Goal: Task Accomplishment & Management: Manage account settings

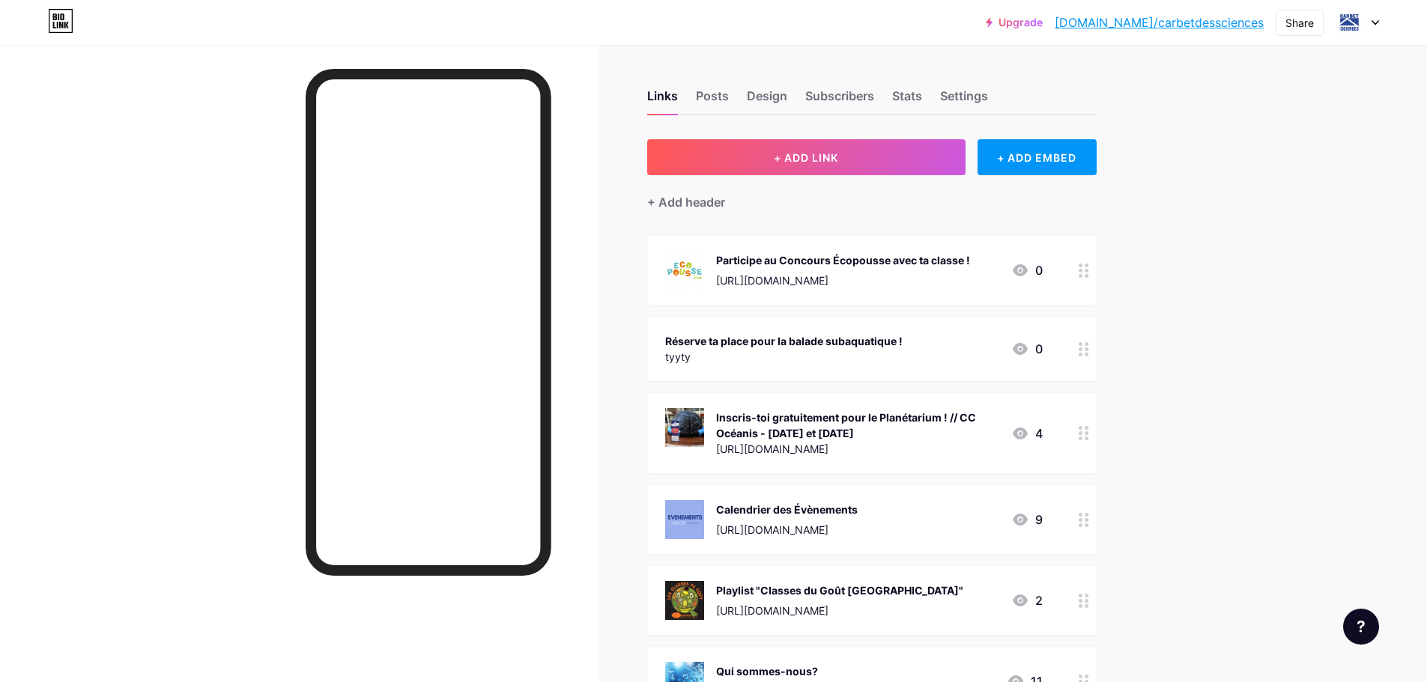
click at [1027, 350] on icon at bounding box center [1019, 349] width 15 height 12
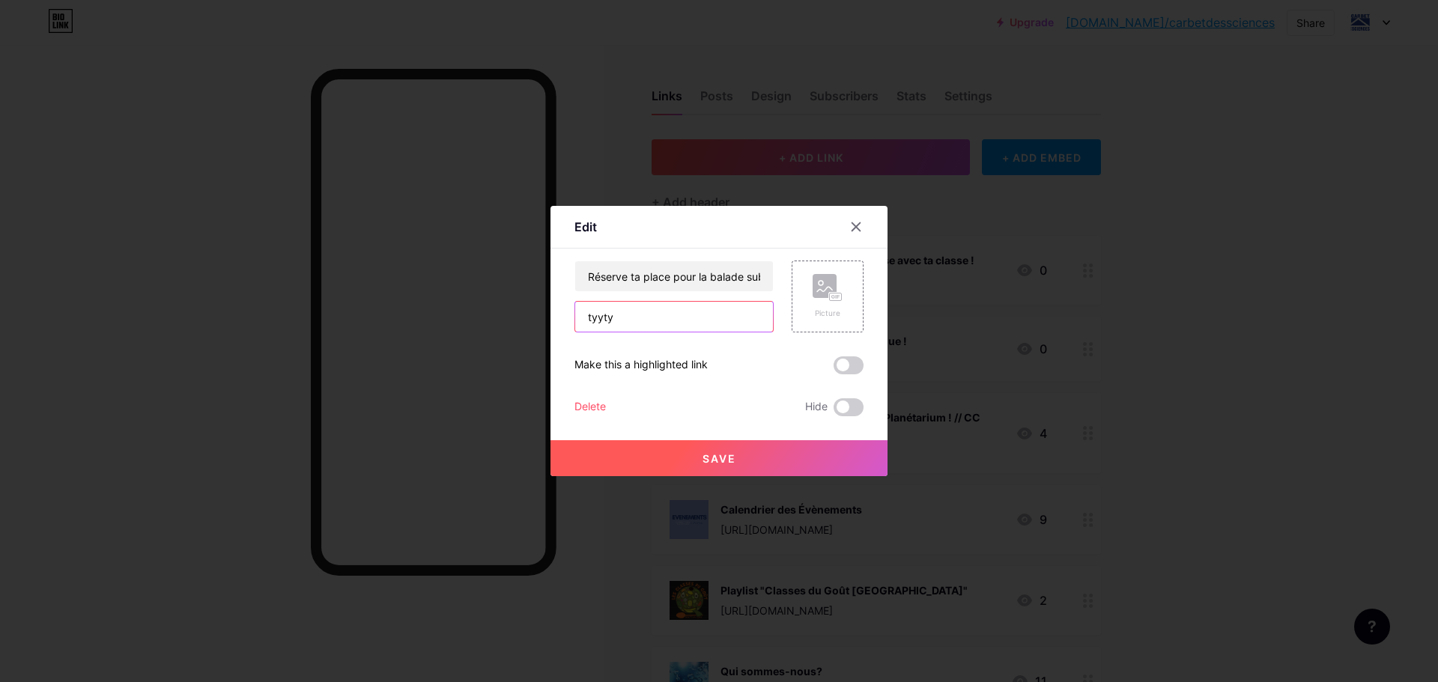
drag, startPoint x: 648, startPoint y: 322, endPoint x: 490, endPoint y: 314, distance: 157.5
click at [491, 314] on div "Edit Content YouTube Play YouTube video without leaving your page. ADD Vimeo Pl…" at bounding box center [719, 341] width 1438 height 682
paste input "[URL][DOMAIN_NAME]"
type input "[URL][DOMAIN_NAME]"
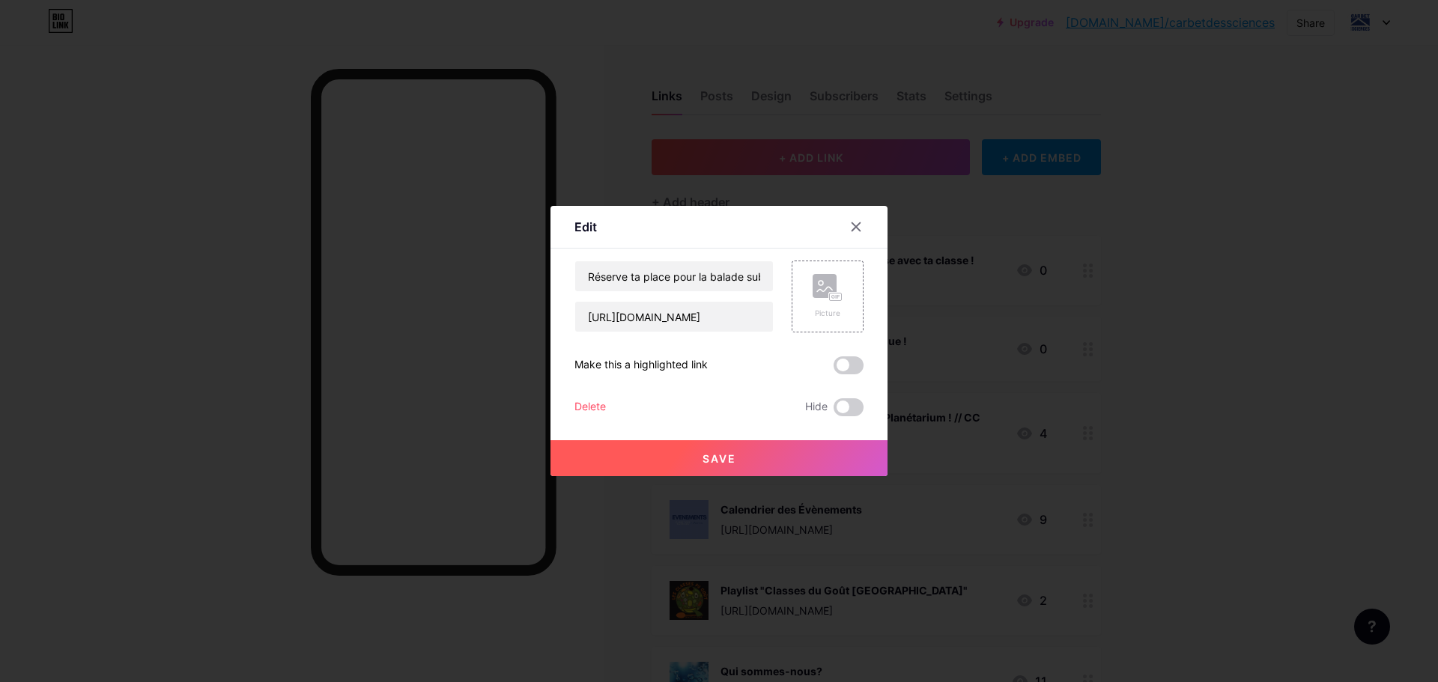
scroll to position [0, 0]
click at [706, 461] on span "Save" at bounding box center [719, 458] width 34 height 13
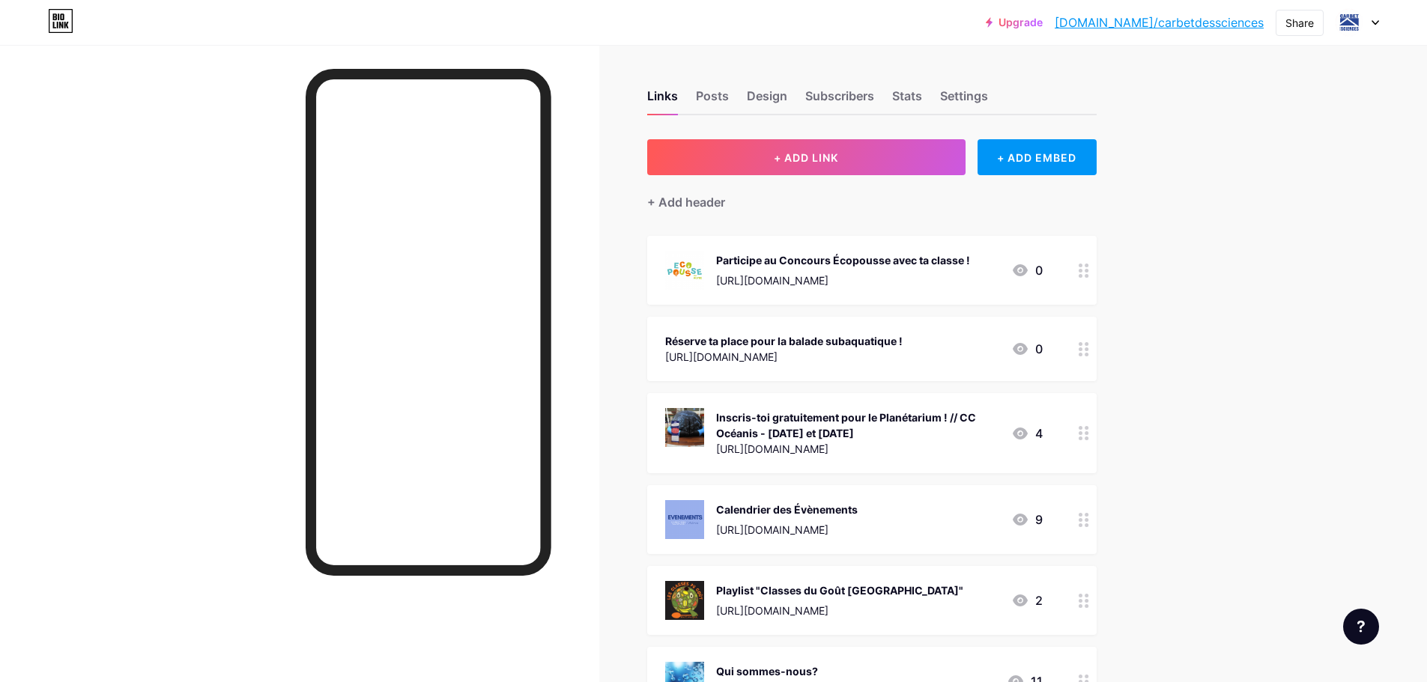
click at [875, 349] on div "[URL][DOMAIN_NAME]" at bounding box center [783, 357] width 237 height 16
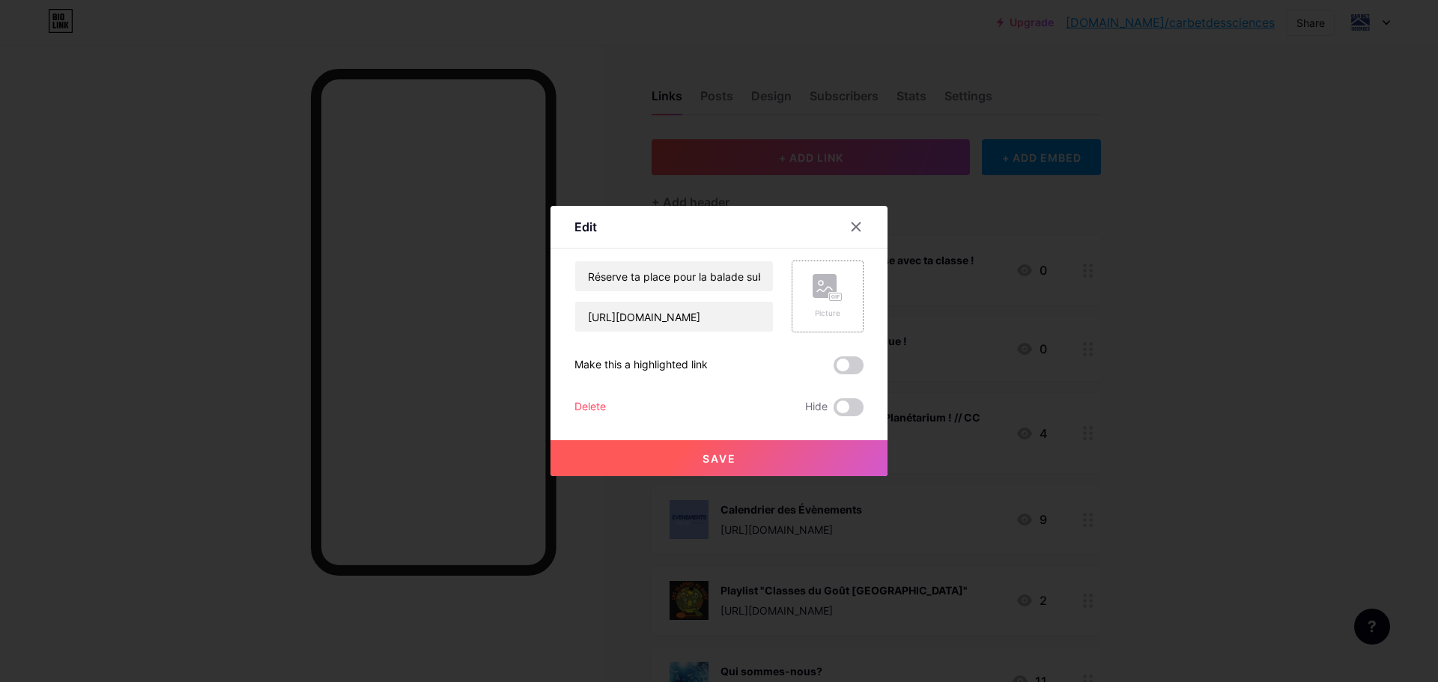
click at [810, 303] on div "Picture" at bounding box center [828, 297] width 72 height 72
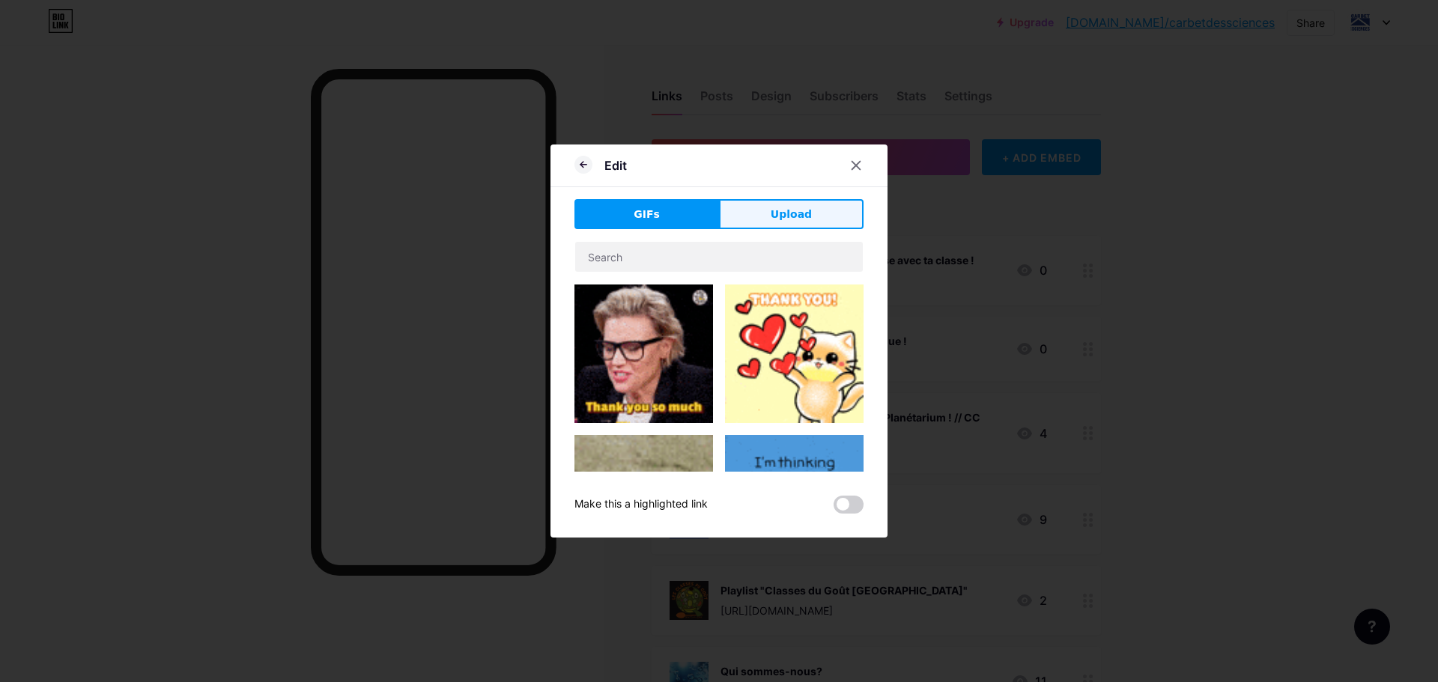
click at [778, 207] on span "Upload" at bounding box center [791, 215] width 41 height 16
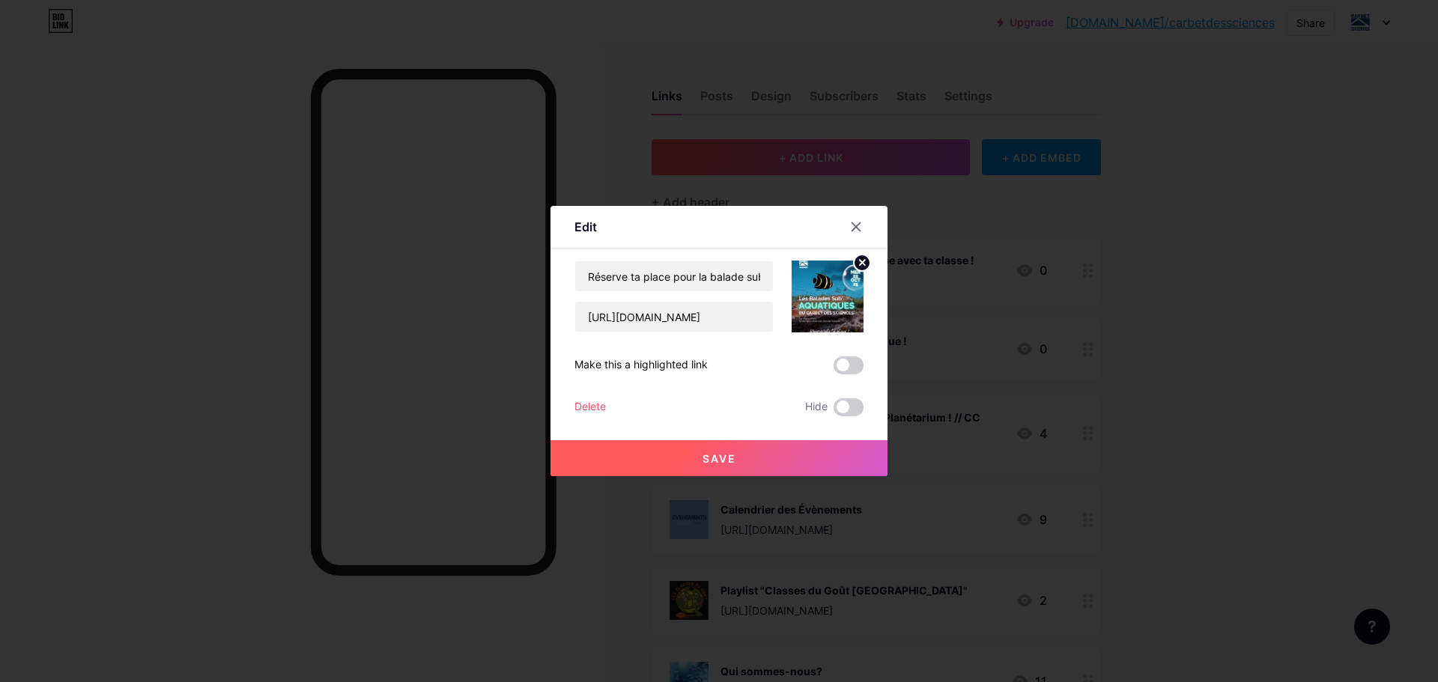
click at [711, 458] on span "Save" at bounding box center [719, 458] width 34 height 13
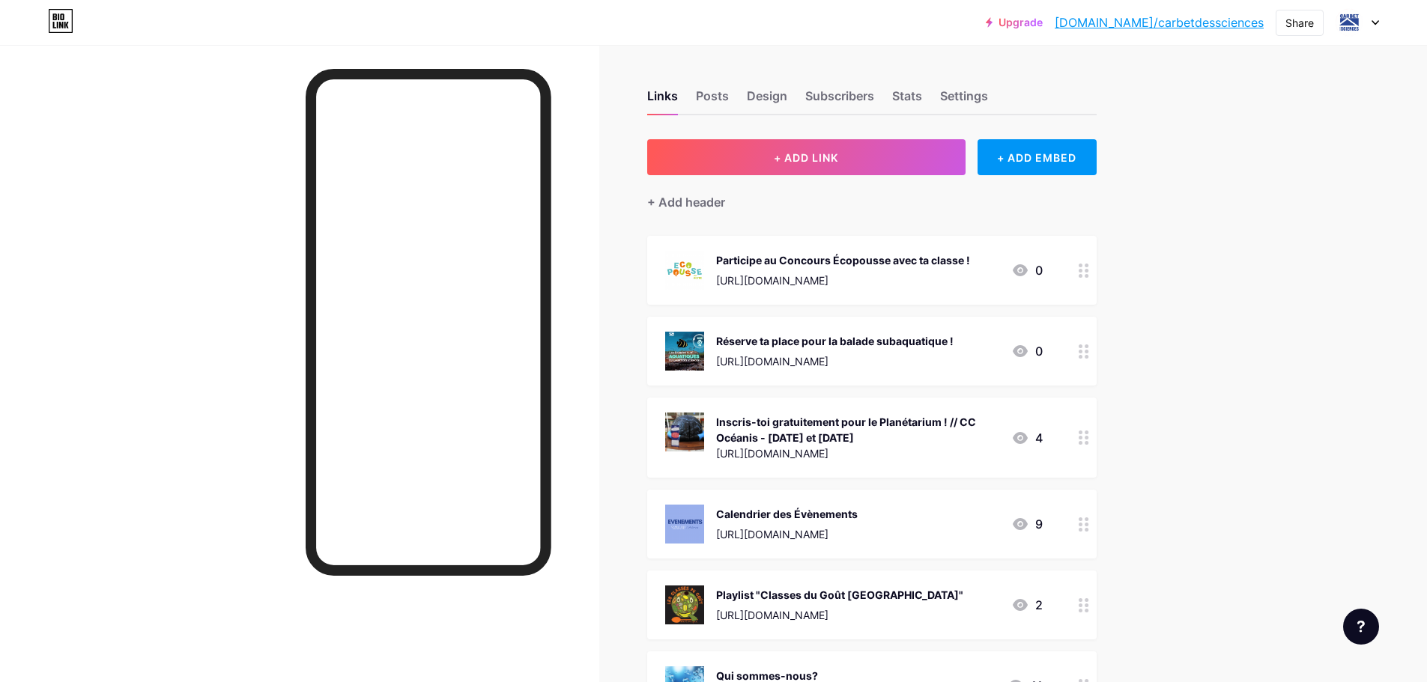
click at [953, 338] on div "Réserve ta place pour la balade subaquatique !" at bounding box center [834, 341] width 237 height 16
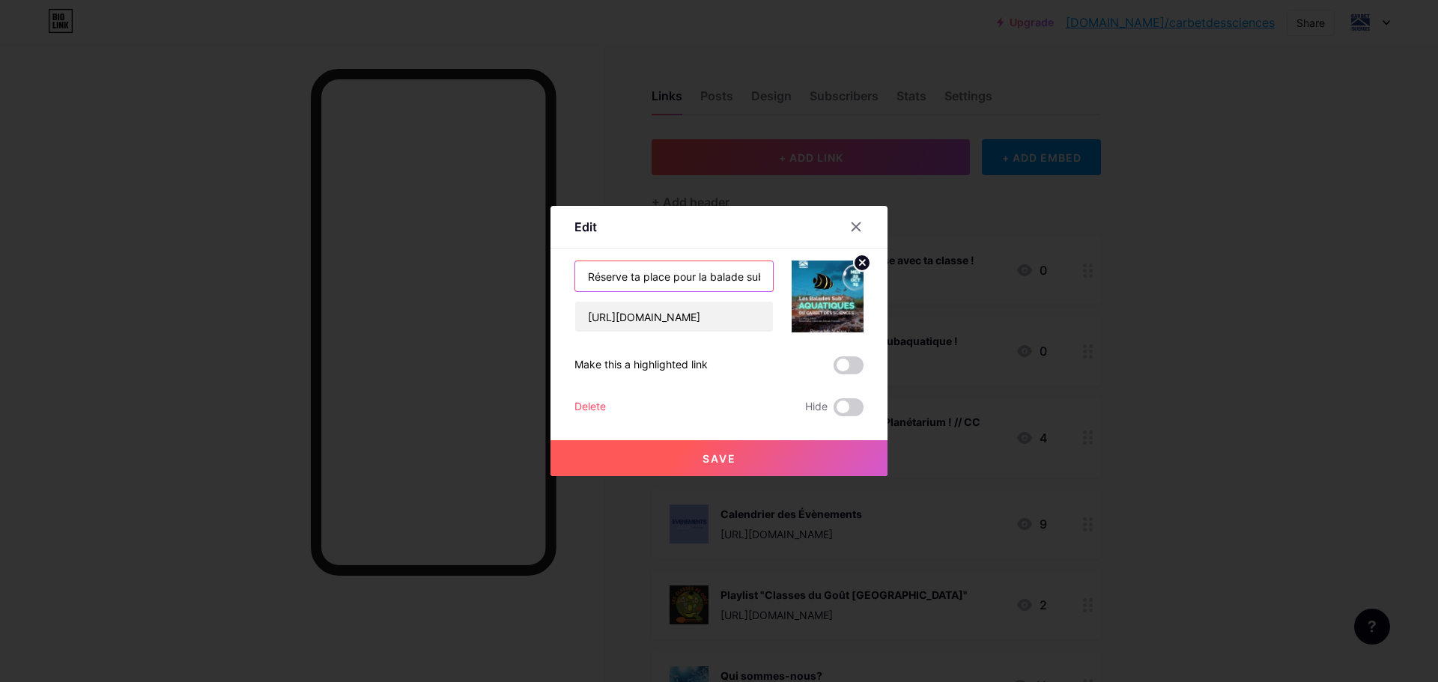
click at [755, 272] on input "Réserve ta place pour la balade subaquatique !" at bounding box center [674, 276] width 198 height 30
click at [696, 277] on input "Réserve ta place pour la balade subaquatique ! Mercreci [DATE]" at bounding box center [674, 276] width 198 height 30
click at [745, 279] on input "Réserve ta place pour la balade subaquatique ! [DATE]" at bounding box center [674, 276] width 198 height 30
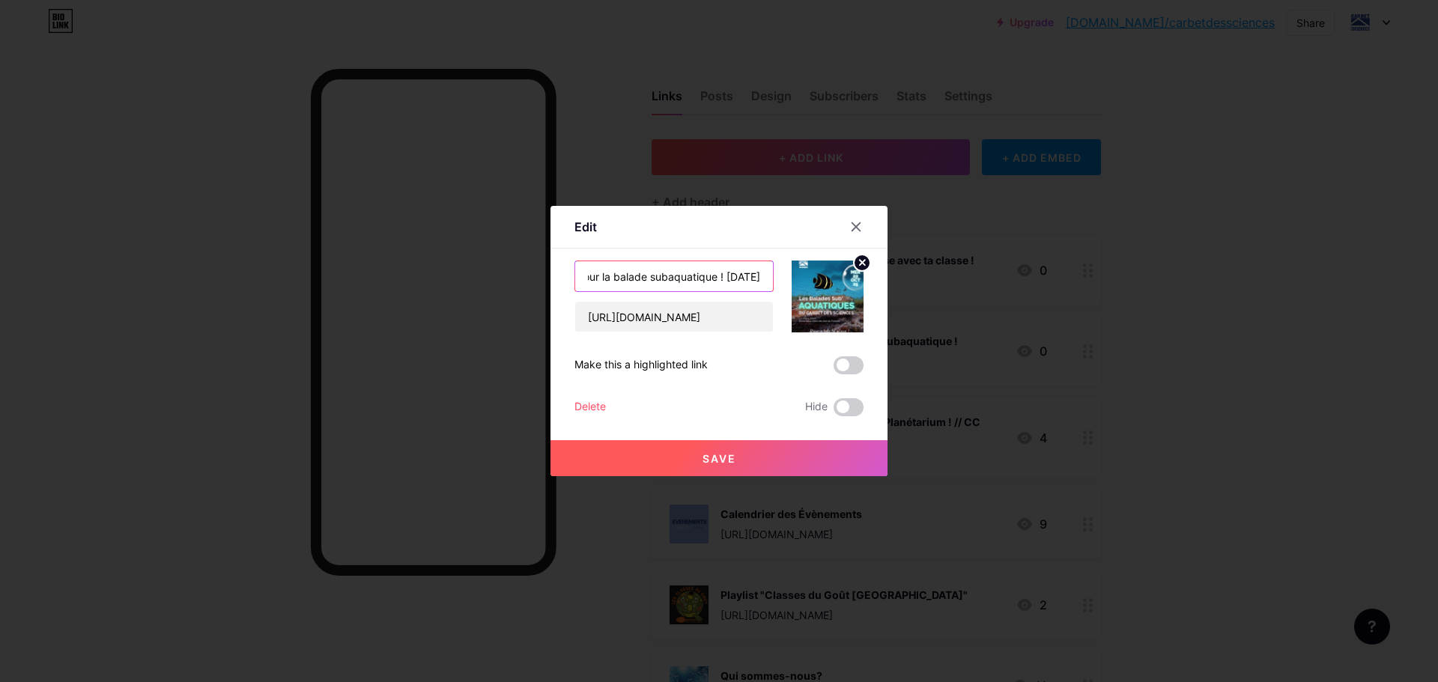
type input "Réserve ta place pour la balade subaquatique ! [DATE]"
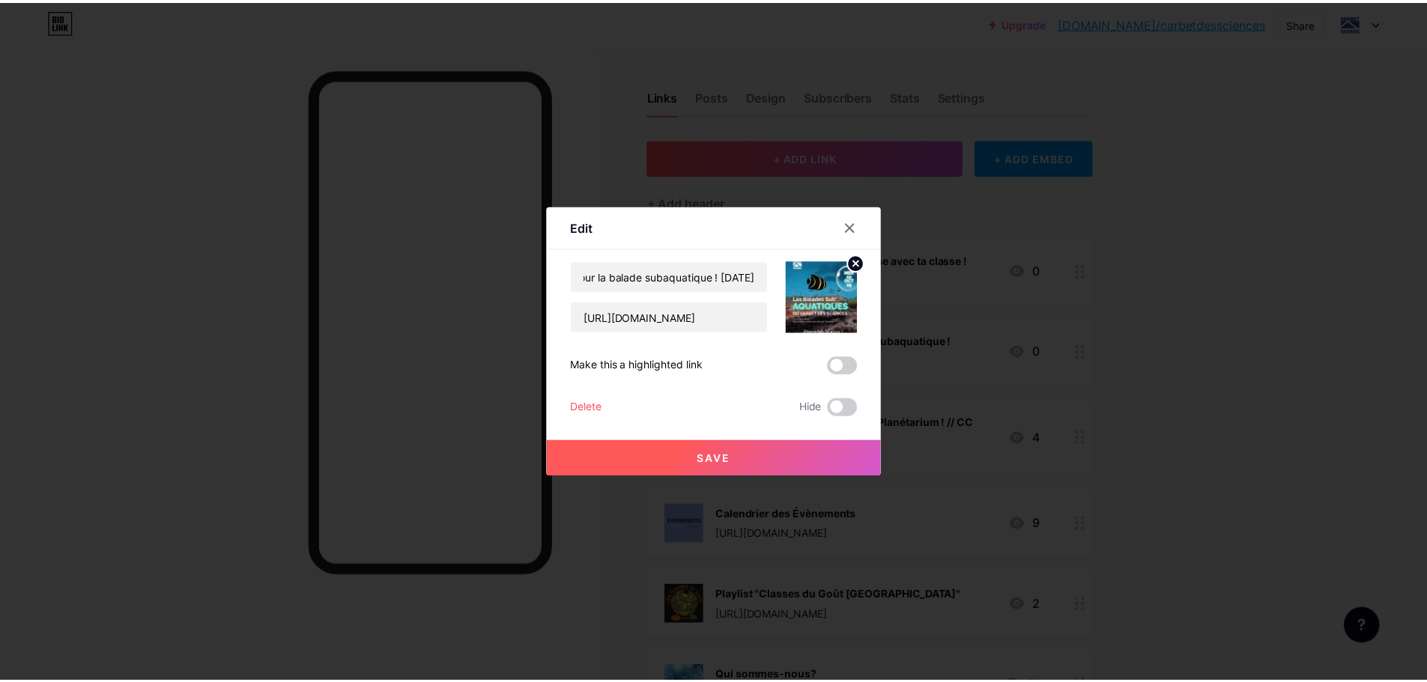
scroll to position [0, 0]
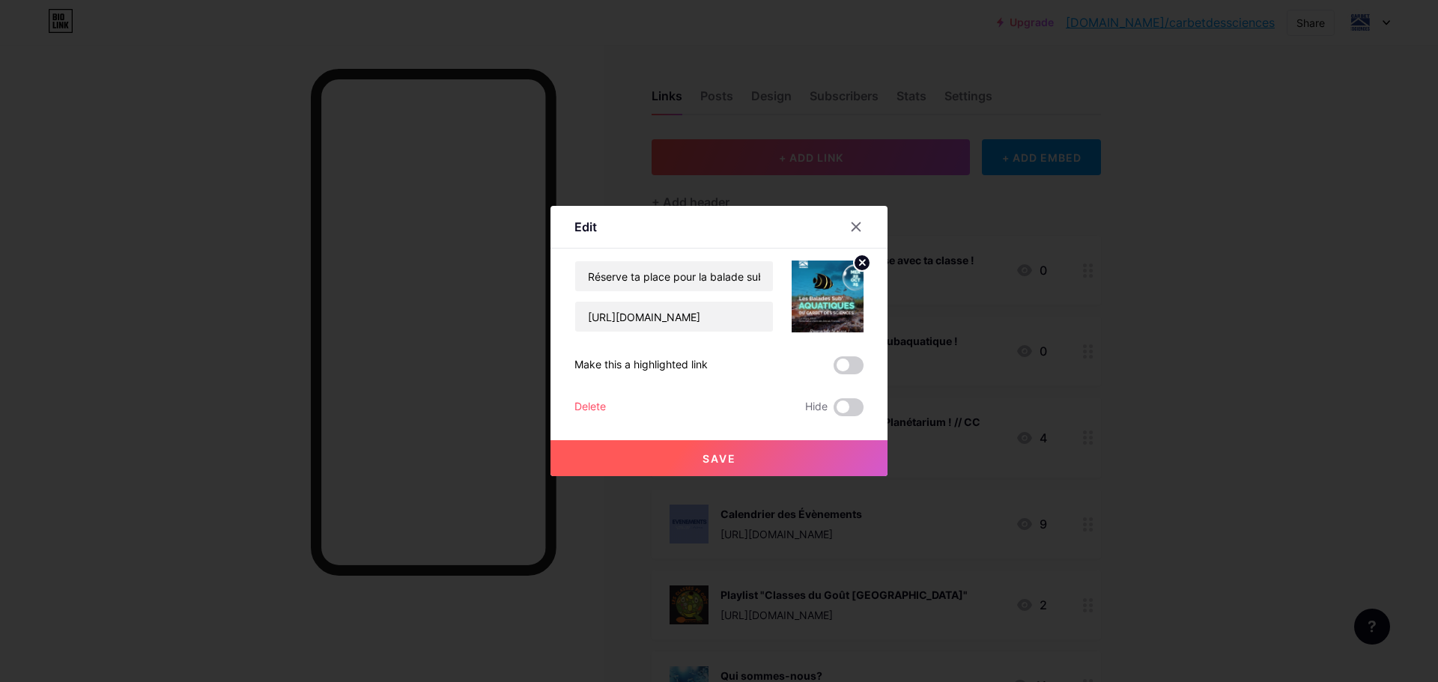
click at [678, 448] on button "Save" at bounding box center [718, 458] width 337 height 36
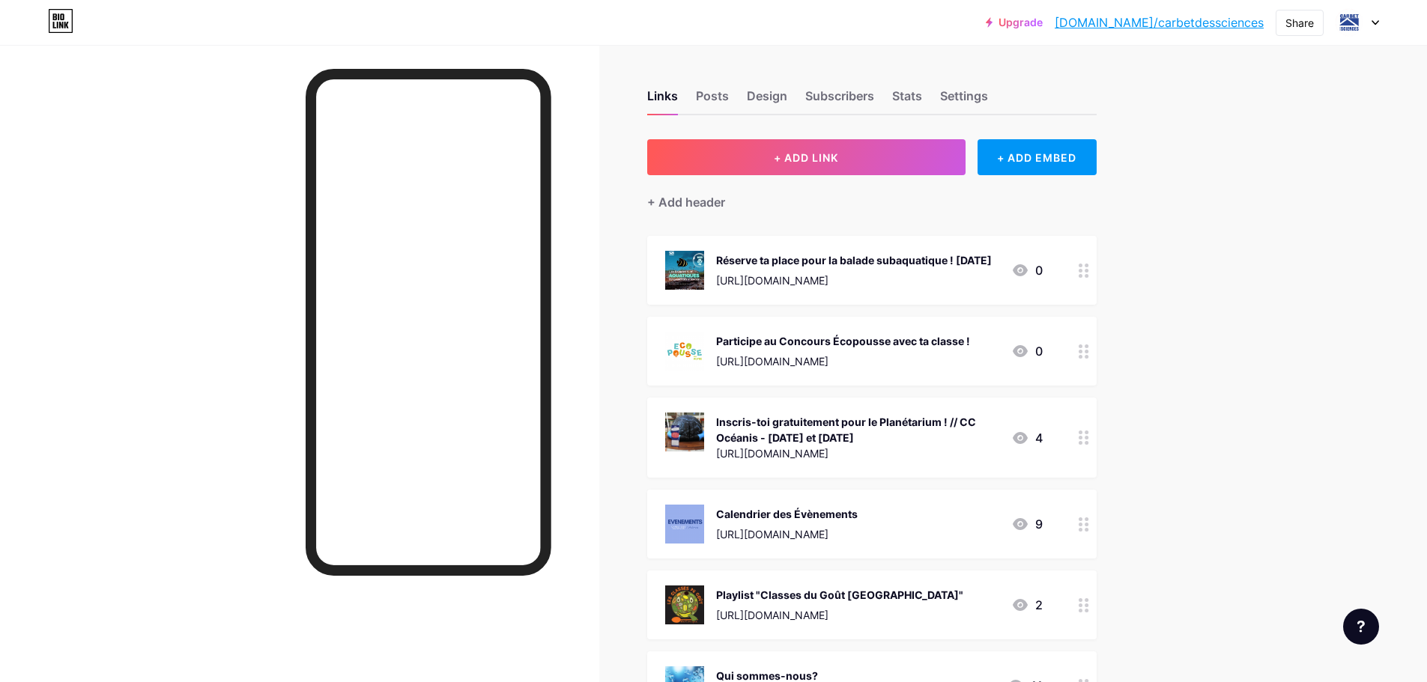
click at [934, 267] on div "Réserve ta place pour la balade subaquatique ! [DATE]" at bounding box center [854, 260] width 276 height 16
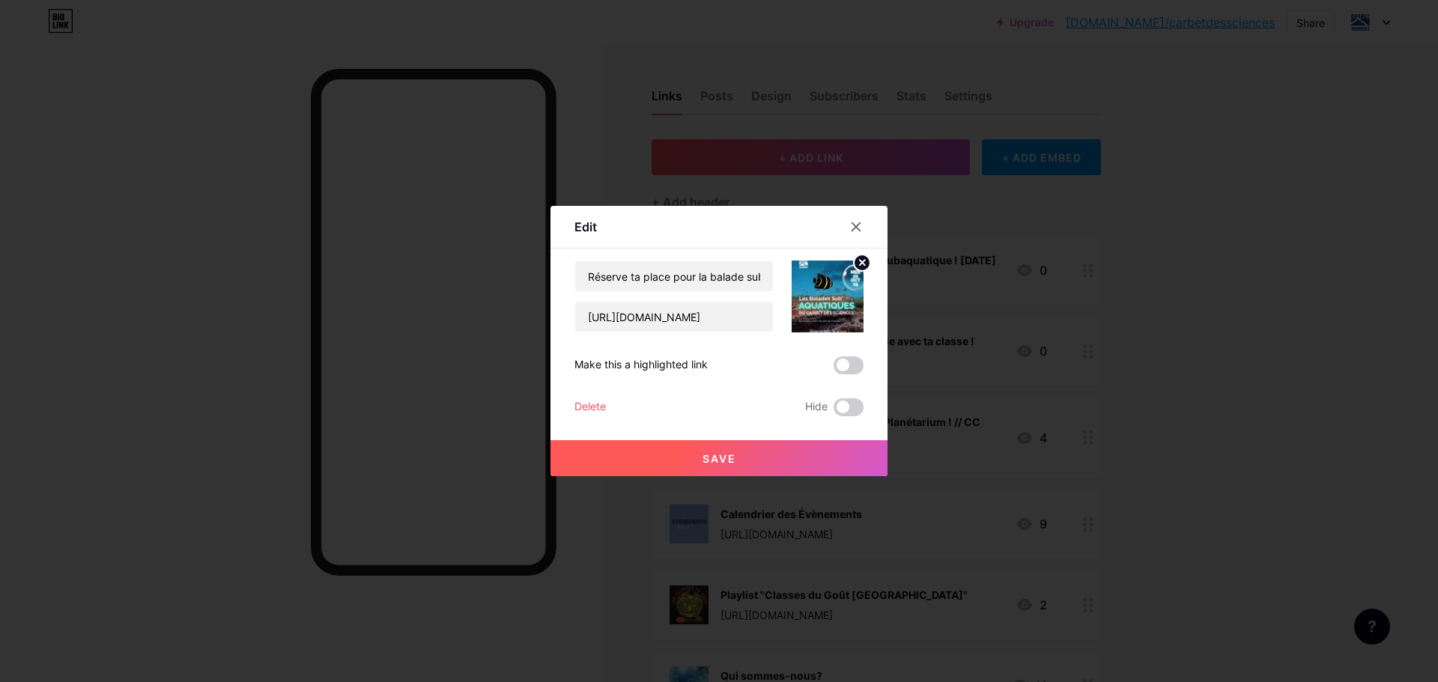
click at [798, 463] on button "Save" at bounding box center [718, 458] width 337 height 36
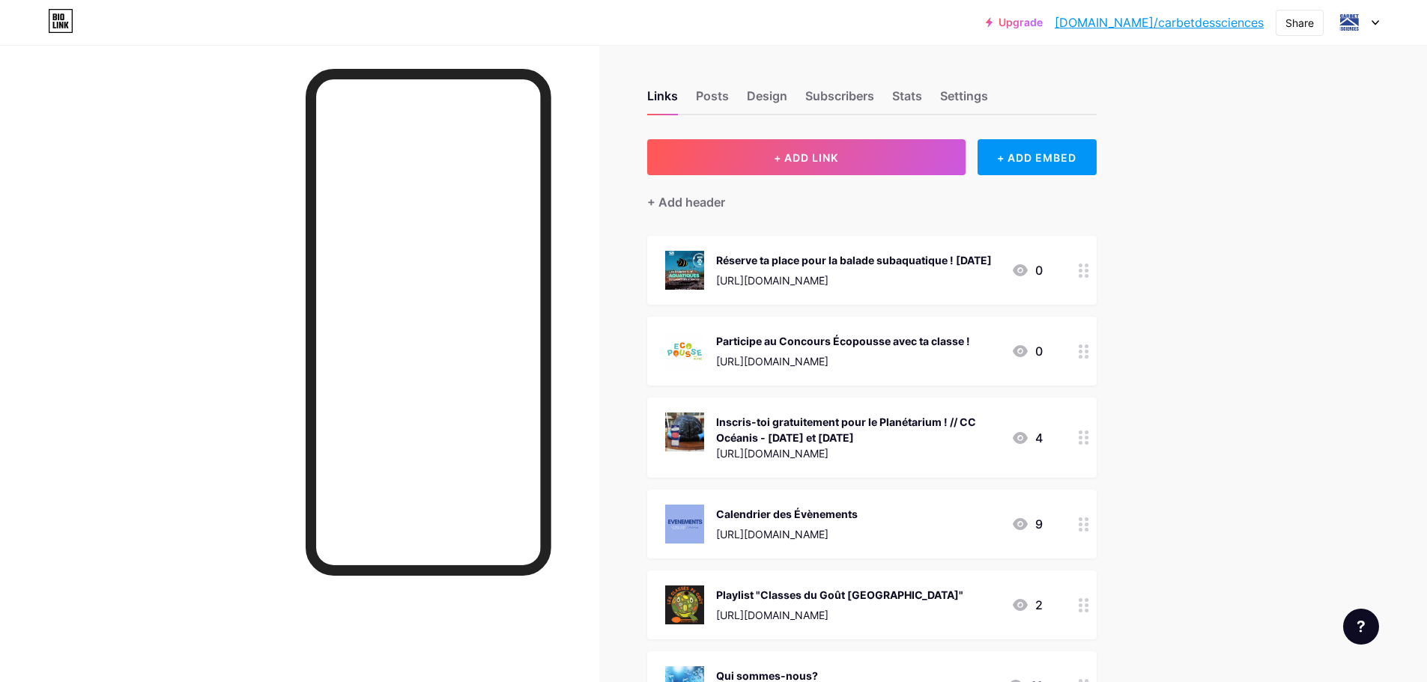
click at [838, 266] on div "Réserve ta place pour la balade subaquatique ! [DATE]" at bounding box center [854, 260] width 276 height 16
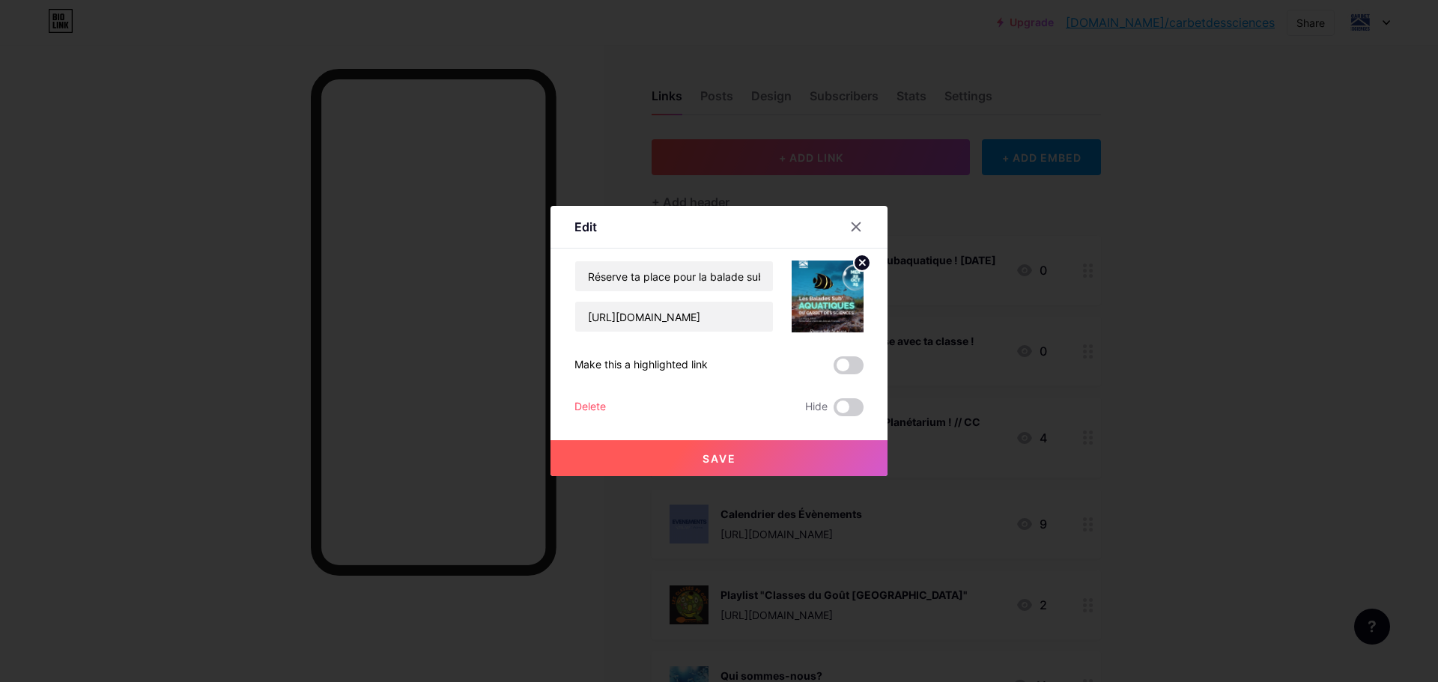
click at [717, 458] on span "Save" at bounding box center [719, 458] width 34 height 13
